Goal: Transaction & Acquisition: Purchase product/service

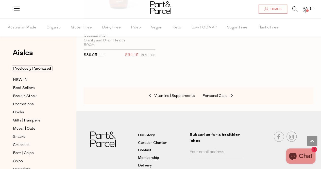
scroll to position [1419, 0]
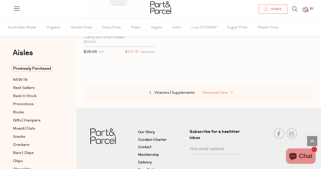
click at [218, 91] on span "Personal Care" at bounding box center [215, 93] width 25 height 4
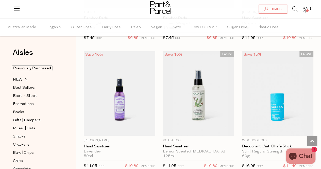
scroll to position [1808, 0]
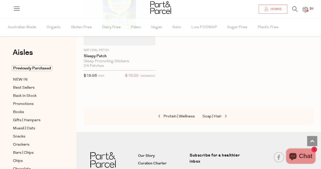
scroll to position [3569, 0]
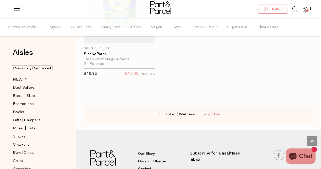
click at [212, 112] on span "Soap | Hair" at bounding box center [212, 114] width 19 height 4
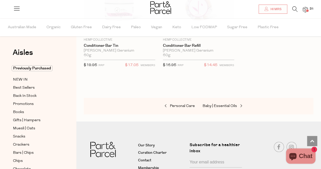
scroll to position [2036, 0]
click at [226, 104] on span "Baby | Essential Oils" at bounding box center [220, 106] width 35 height 4
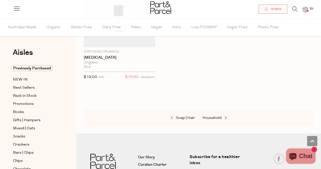
scroll to position [744, 0]
click at [213, 116] on span "Household" at bounding box center [212, 118] width 19 height 4
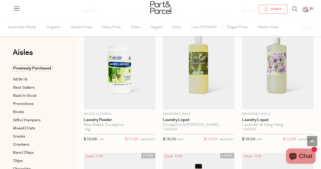
scroll to position [1712, 0]
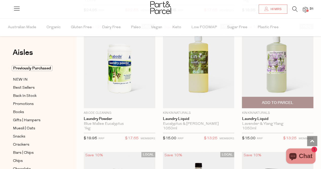
click at [278, 100] on span "Add To Parcel" at bounding box center [277, 102] width 31 height 5
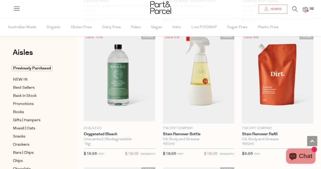
scroll to position [1958, 0]
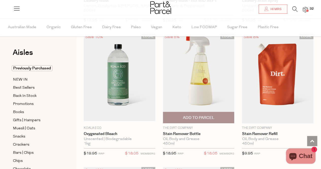
click at [197, 115] on span "Add To Parcel" at bounding box center [198, 117] width 31 height 5
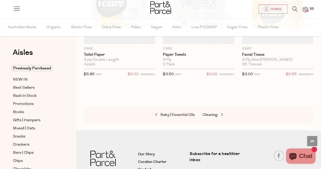
scroll to position [3461, 0]
click at [213, 113] on span "Cleaning" at bounding box center [210, 115] width 15 height 4
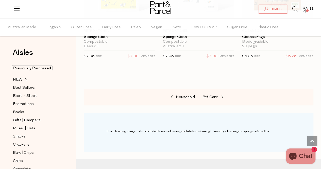
scroll to position [519, 0]
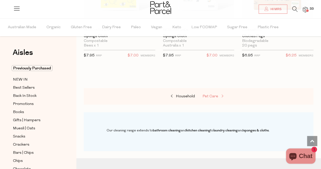
click at [213, 94] on span "Pet Care" at bounding box center [211, 96] width 16 height 4
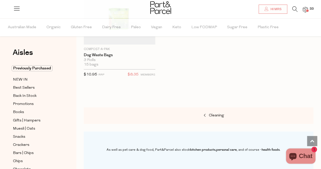
scroll to position [366, 0]
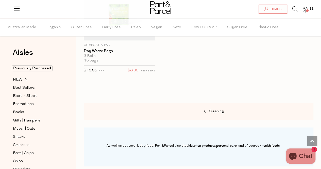
click at [307, 11] on span at bounding box center [307, 10] width 3 height 3
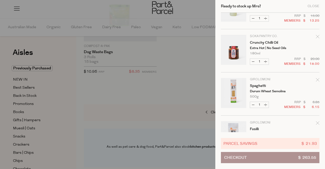
scroll to position [71, 0]
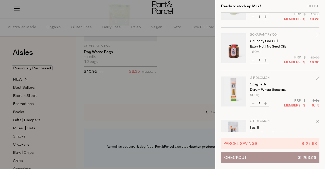
click at [318, 34] on icon "Remove Crunchy Chilli Oil" at bounding box center [317, 34] width 3 height 3
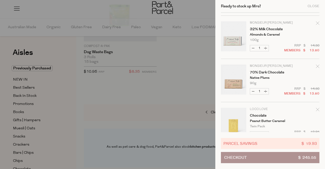
scroll to position [386, 0]
click at [317, 65] on icon "Remove 70% Dark Chocolate" at bounding box center [317, 65] width 3 height 3
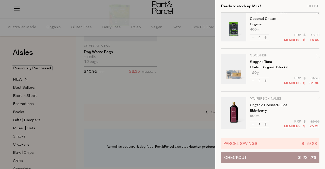
scroll to position [742, 0]
click at [317, 96] on icon "Remove Organic Pressed Juice" at bounding box center [318, 98] width 4 height 4
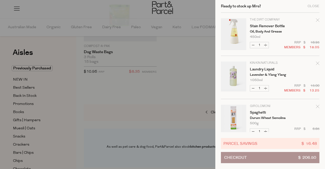
click at [262, 156] on button "Checkout $ 206.50" at bounding box center [270, 157] width 99 height 11
